Goal: Check status: Check status

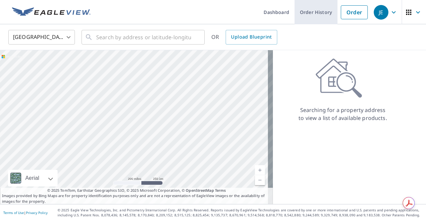
click at [307, 15] on link "Order History" at bounding box center [315, 12] width 43 height 24
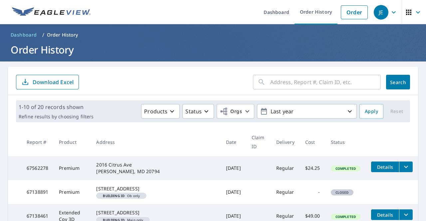
click at [282, 80] on input "text" at bounding box center [325, 82] width 110 height 19
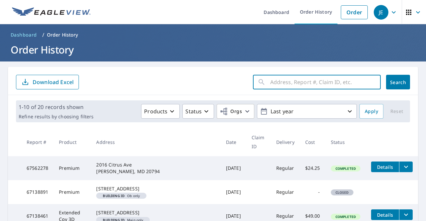
click at [270, 84] on input "text" at bounding box center [325, 82] width 110 height 19
click at [271, 79] on input "text" at bounding box center [325, 82] width 110 height 19
click at [298, 91] on div "​ Search Download Excel" at bounding box center [213, 81] width 410 height 28
click at [296, 88] on input "text" at bounding box center [325, 82] width 110 height 19
click at [289, 83] on input "text" at bounding box center [325, 82] width 110 height 19
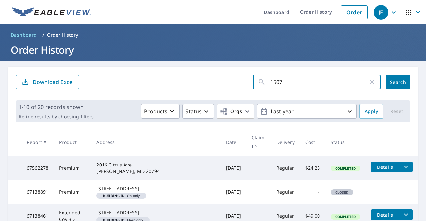
type input "1507"
click at [391, 84] on span "Search" at bounding box center [397, 82] width 13 height 6
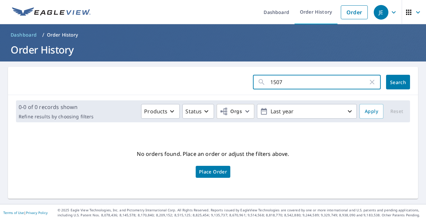
click at [309, 79] on input "1507" at bounding box center [319, 82] width 98 height 19
type input "1"
type input "stoneridge"
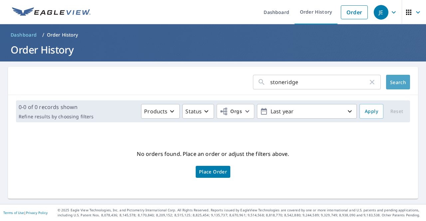
click at [397, 77] on button "Search" at bounding box center [398, 82] width 24 height 15
click at [344, 12] on link "Order" at bounding box center [354, 12] width 27 height 14
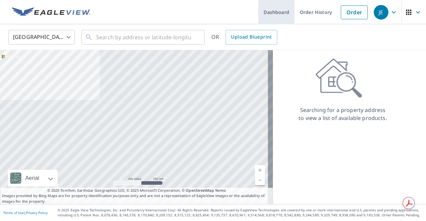
click at [266, 14] on link "Dashboard" at bounding box center [276, 12] width 36 height 24
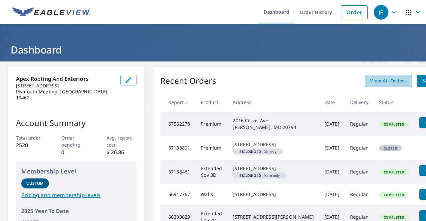
click at [371, 83] on span "View All Orders" at bounding box center [388, 81] width 37 height 8
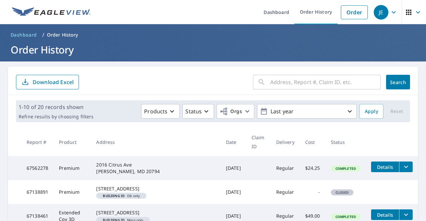
click at [298, 86] on input "text" at bounding box center [325, 82] width 110 height 19
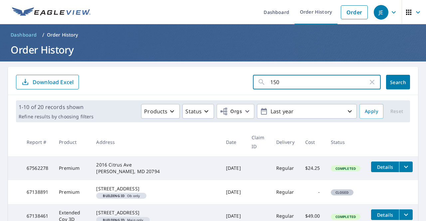
type input "1507"
click button "Search" at bounding box center [398, 82] width 24 height 15
